Goal: Transaction & Acquisition: Obtain resource

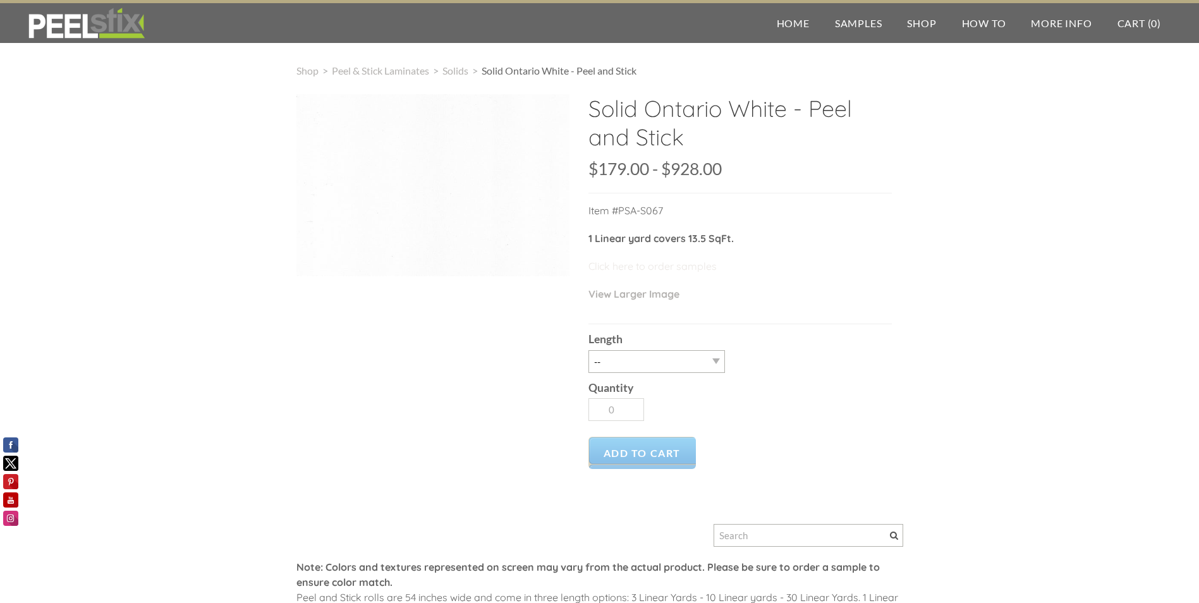
click at [679, 267] on link "Click here to order samples" at bounding box center [652, 266] width 128 height 13
click at [716, 361] on select "-- 3LY 10LY 15LY 30LY" at bounding box center [656, 361] width 137 height 23
click at [629, 270] on link "Click here to order samples" at bounding box center [652, 266] width 128 height 13
click at [492, 330] on div "Solid Ontario White - Peel and Stick SKU: $179.00 179 928 $179.00 - $928.00 Una…" at bounding box center [599, 414] width 607 height 641
click at [456, 71] on span "Solids" at bounding box center [455, 70] width 26 height 12
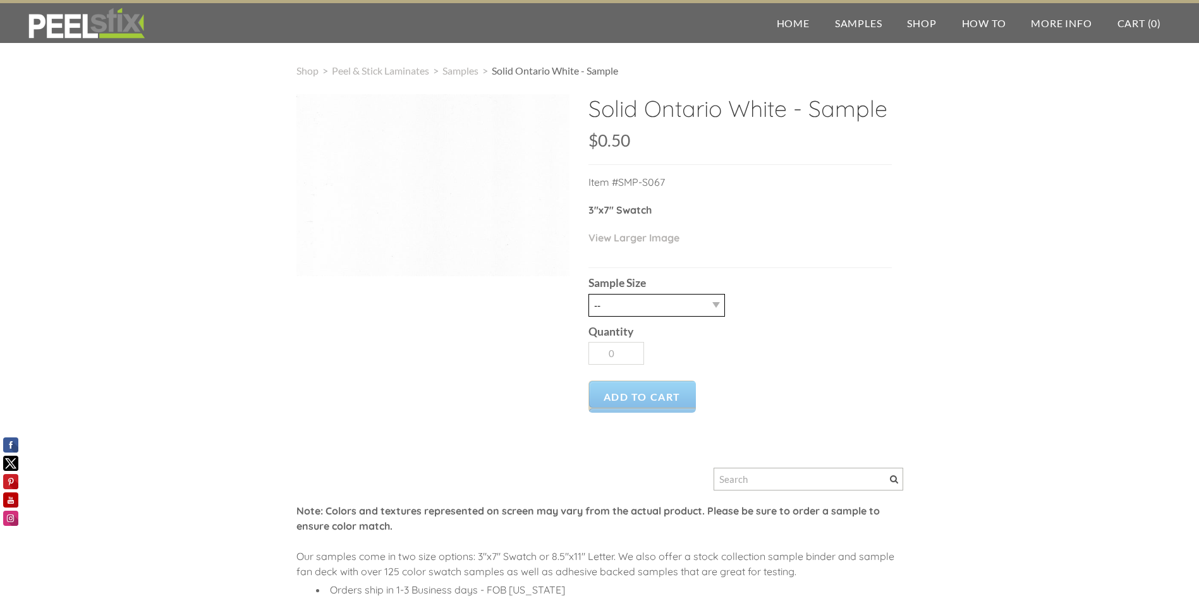
click at [714, 305] on select "-- 2.5" X 7" (No Peel and Stick) Swatch" at bounding box center [656, 305] width 137 height 23
click at [491, 279] on div "Solid Ontario White - Sample SKU: $0.50 $0.50 Unavailable per item Item #SMP-S0…" at bounding box center [599, 378] width 607 height 569
click at [672, 308] on select "-- 2.5" X 7" (No Peel and Stick) Swatch" at bounding box center [656, 305] width 137 height 23
click at [424, 263] on div at bounding box center [432, 185] width 273 height 182
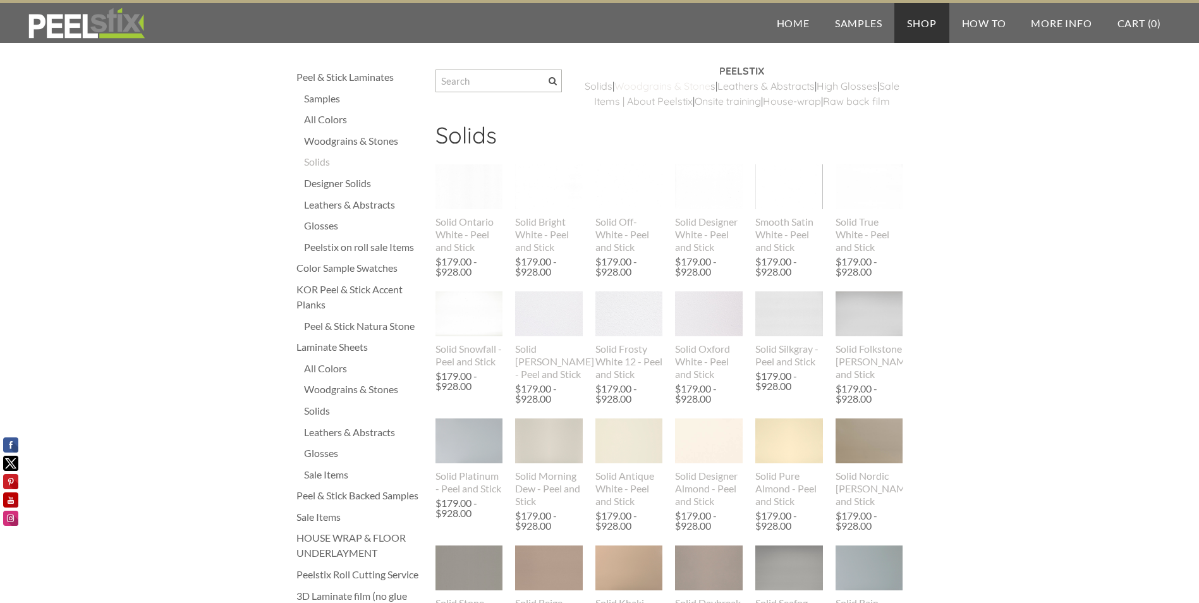
click at [681, 88] on link "Woodgrains & Stone" at bounding box center [662, 86] width 96 height 13
click at [461, 209] on img at bounding box center [469, 186] width 68 height 45
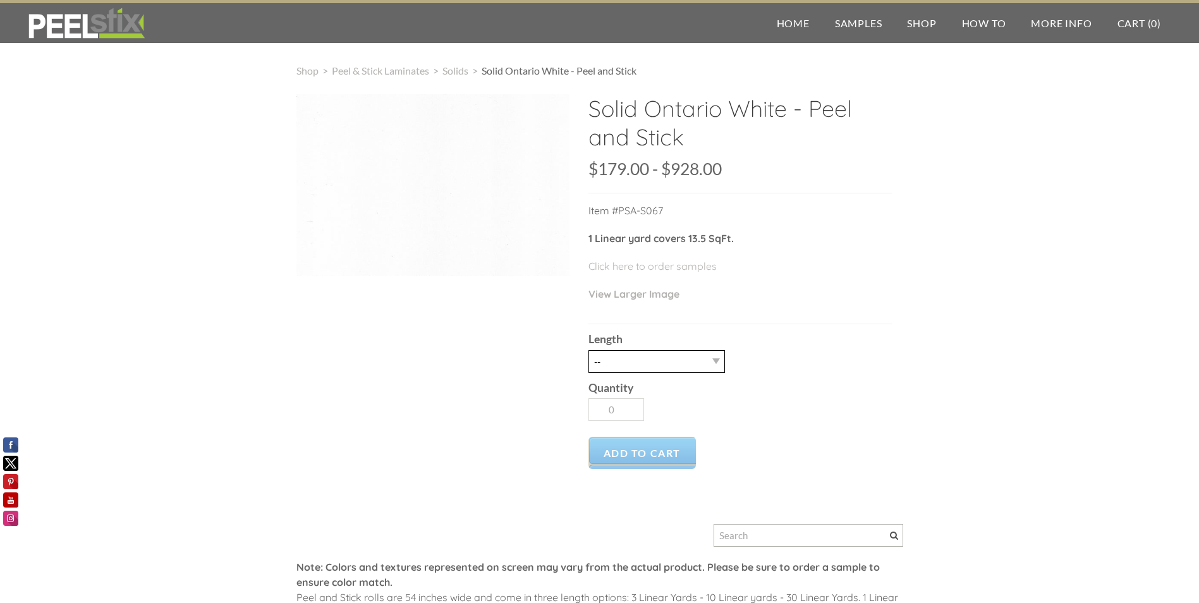
click at [710, 357] on select "-- 3LY 10LY 15LY 30LY" at bounding box center [656, 361] width 137 height 23
select select "10LY"
click at [588, 350] on select "-- 3LY 10LY 15LY 30LY" at bounding box center [656, 361] width 137 height 23
type input "1"
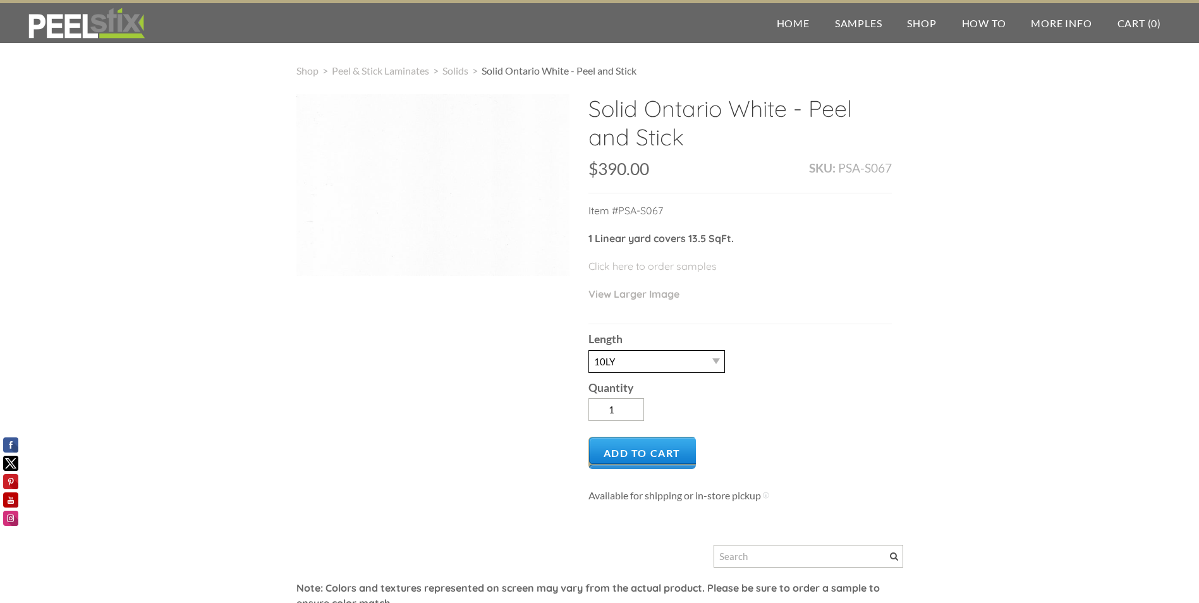
click at [714, 359] on select "-- 3LY 10LY 15LY 30LY" at bounding box center [656, 361] width 137 height 23
select select "3LY"
click at [588, 350] on select "-- 3LY 10LY 15LY 30LY" at bounding box center [656, 361] width 137 height 23
